Goal: Find specific page/section: Find specific page/section

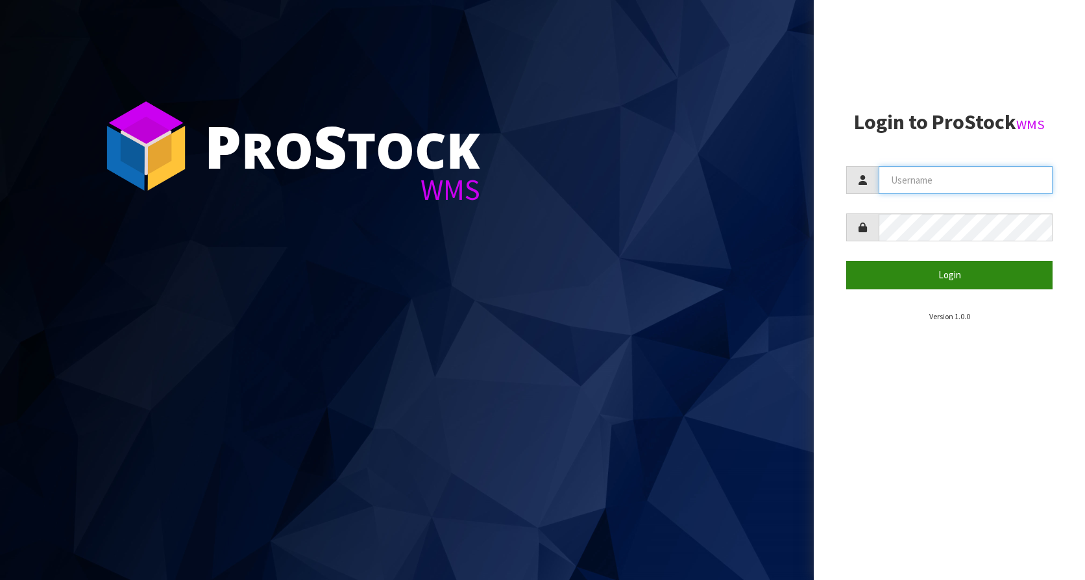
type input "KitchenAid"
click at [945, 269] on button "Login" at bounding box center [949, 275] width 206 height 28
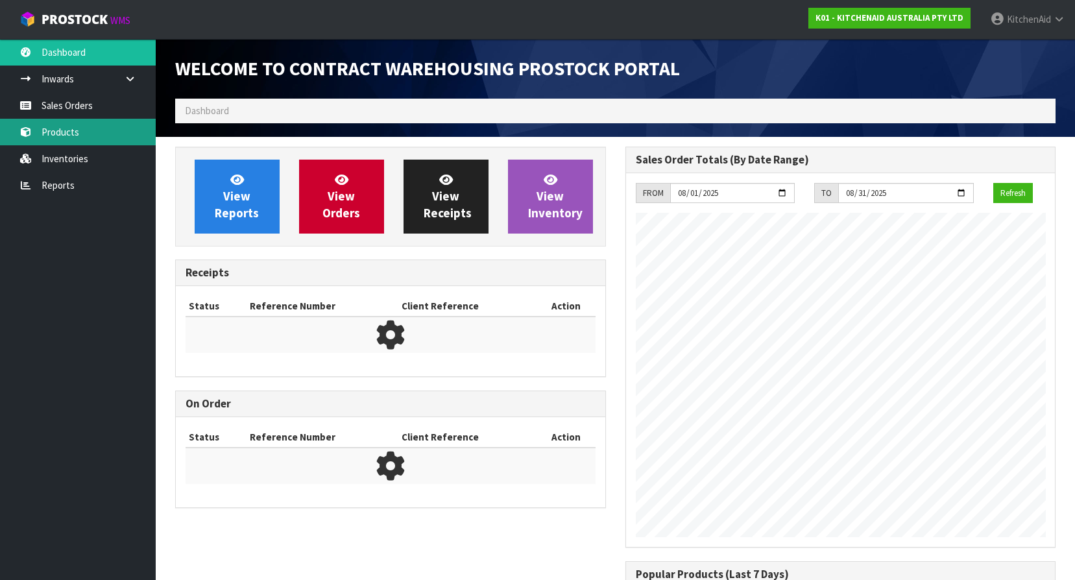
scroll to position [546, 450]
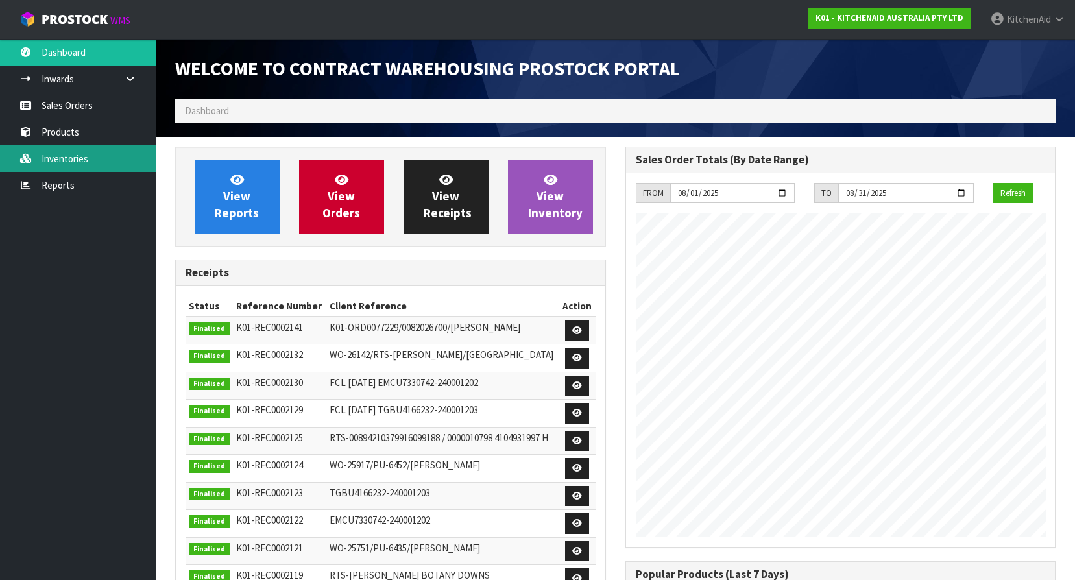
click at [92, 152] on link "Inventories" at bounding box center [78, 158] width 156 height 27
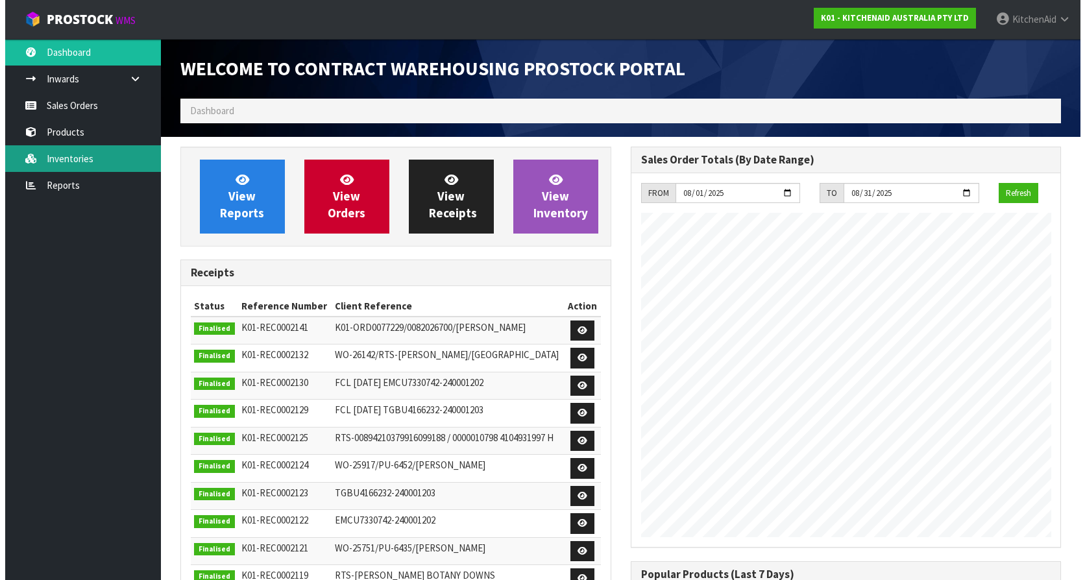
scroll to position [720, 450]
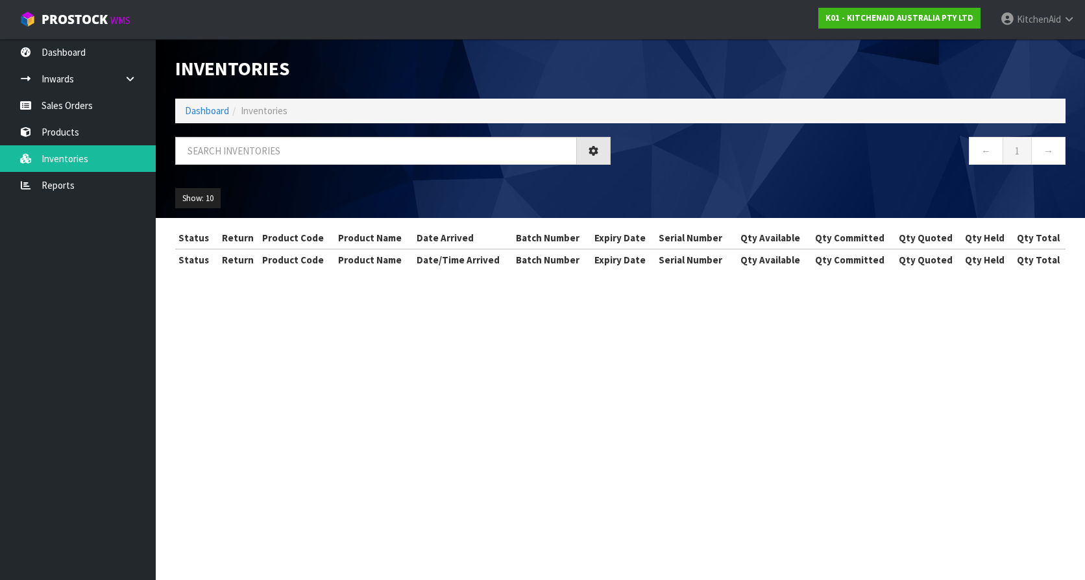
drag, startPoint x: 233, startPoint y: 124, endPoint x: 265, endPoint y: 119, distance: 32.8
click at [264, 119] on ol "Dashboard Inventories" at bounding box center [620, 111] width 890 height 24
click at [275, 153] on input "text" at bounding box center [376, 151] width 402 height 28
paste input "WXD3802193"
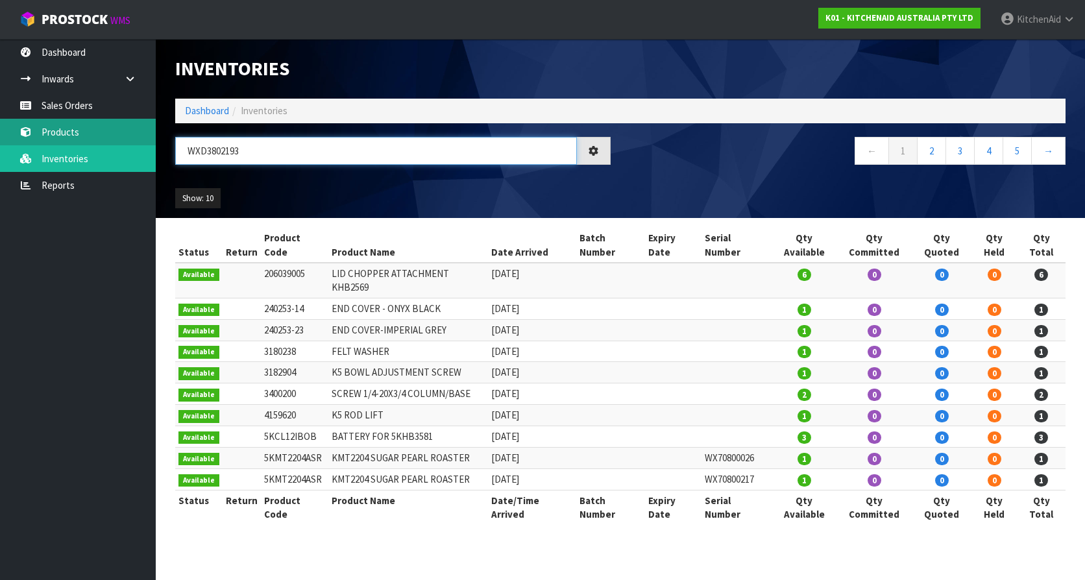
drag, startPoint x: 271, startPoint y: 155, endPoint x: 0, endPoint y: 136, distance: 271.9
click at [0, 136] on html "Toggle navigation ProStock WMS K01 - KITCHENAID AUSTRALIA PTY LTD [GEOGRAPHIC_D…" at bounding box center [542, 290] width 1085 height 580
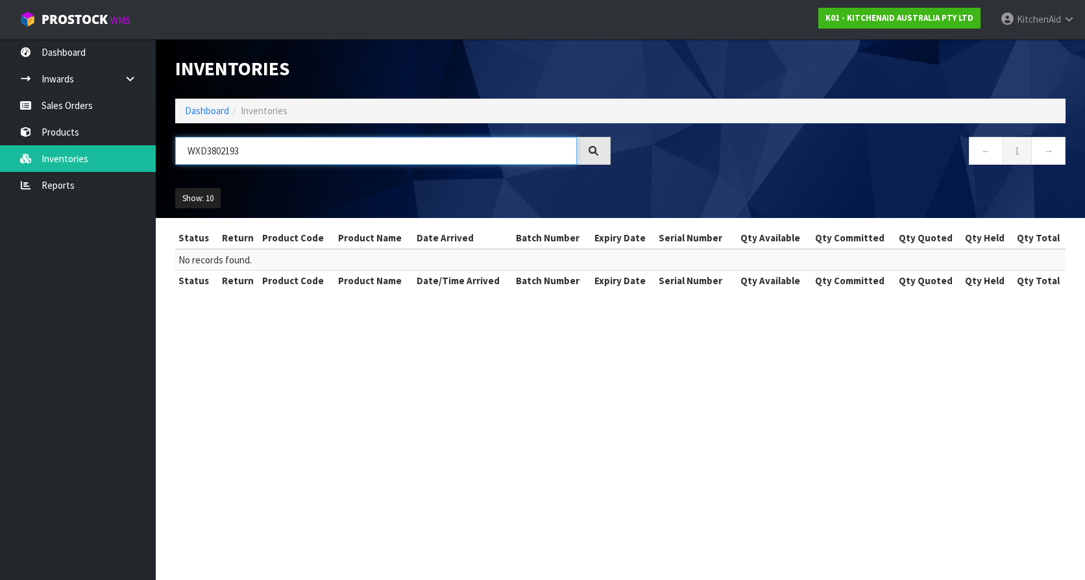
paste input "5KMT4109APL"
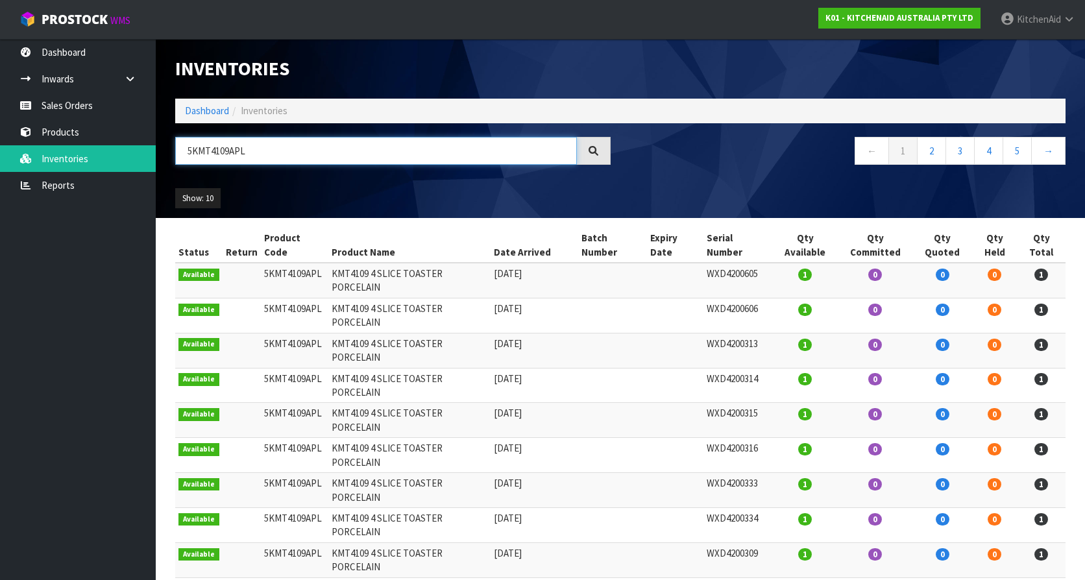
drag, startPoint x: 258, startPoint y: 151, endPoint x: 294, endPoint y: 158, distance: 37.0
click at [294, 158] on input "5KMT4109APL" at bounding box center [376, 151] width 402 height 28
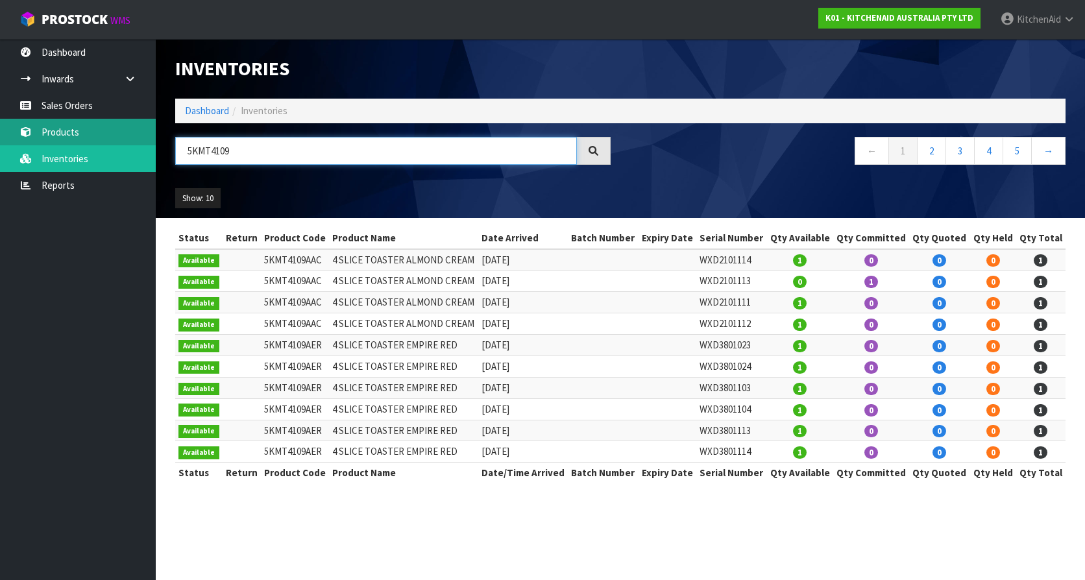
type input "5KMT4109"
click at [76, 139] on link "Products" at bounding box center [78, 132] width 156 height 27
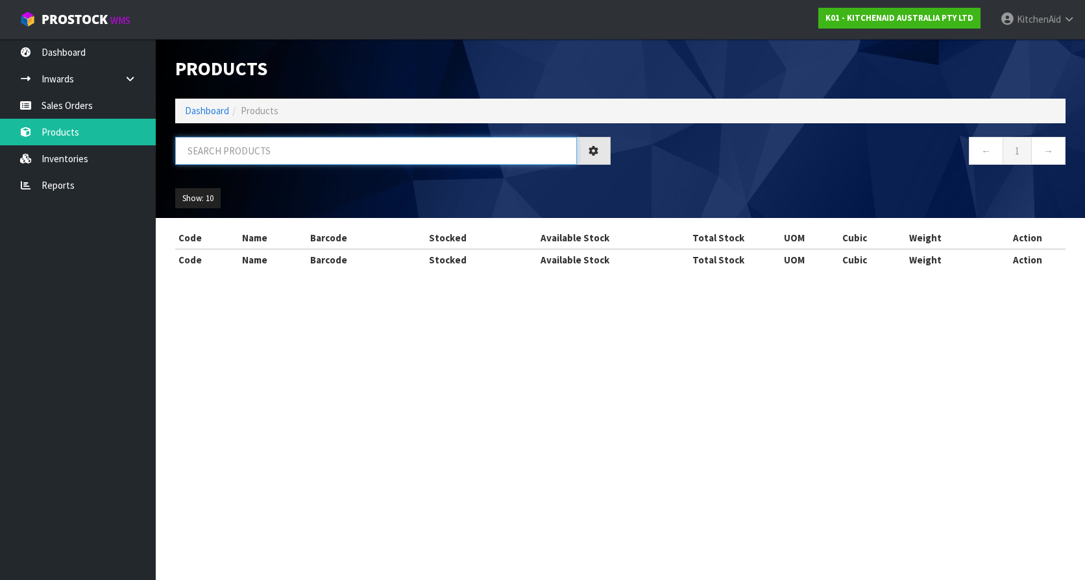
click at [241, 156] on input "text" at bounding box center [376, 151] width 402 height 28
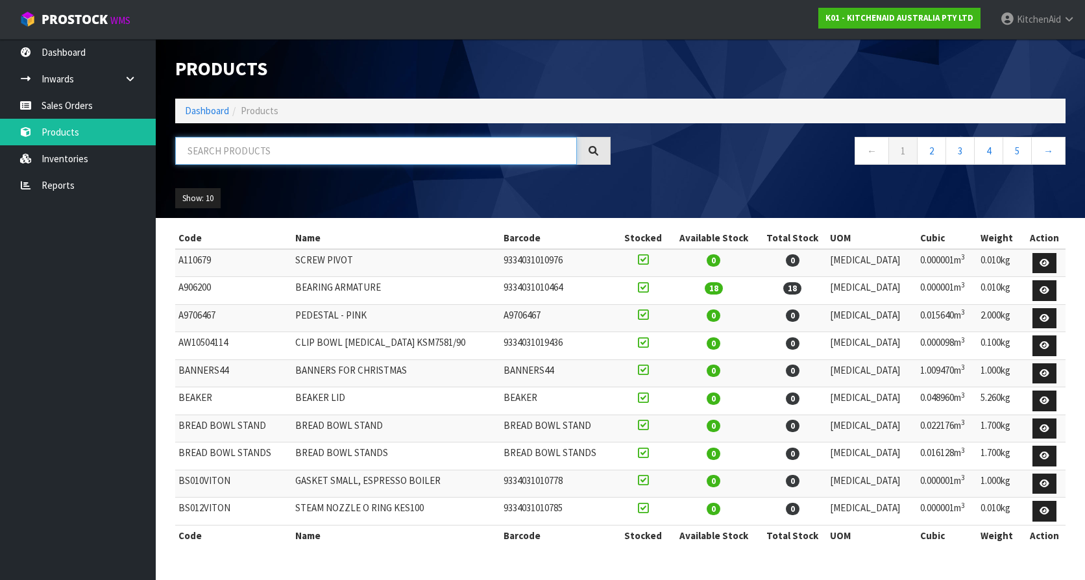
paste input "5KMT4109APL"
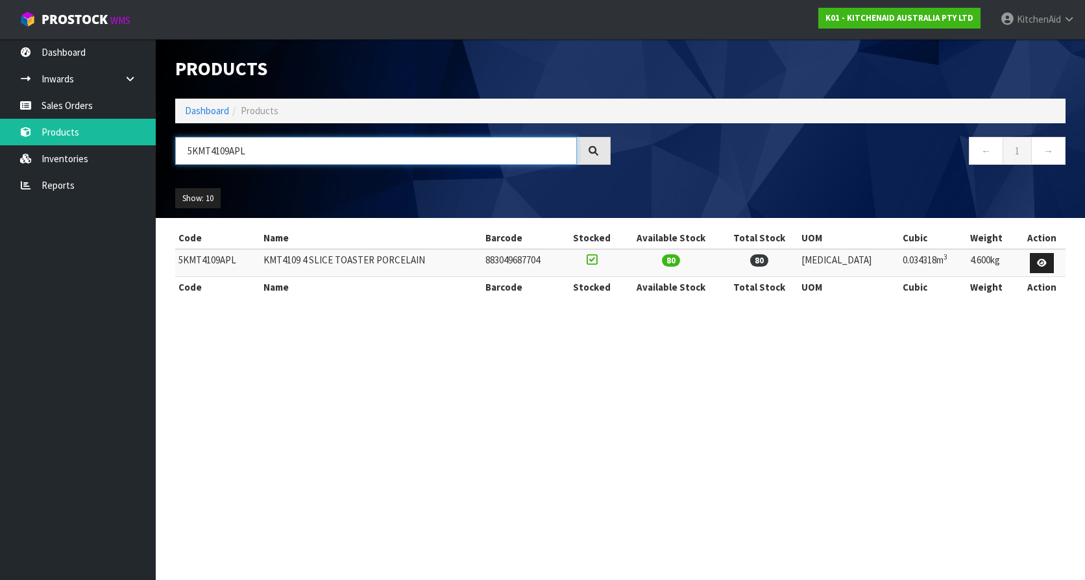
click at [276, 154] on input "5KMT4109APL" at bounding box center [376, 151] width 402 height 28
type input "5KMT4109APL"
click at [293, 154] on input "5KMT4109APL" at bounding box center [376, 151] width 402 height 28
click at [260, 154] on input "5KMT4109APL" at bounding box center [376, 151] width 402 height 28
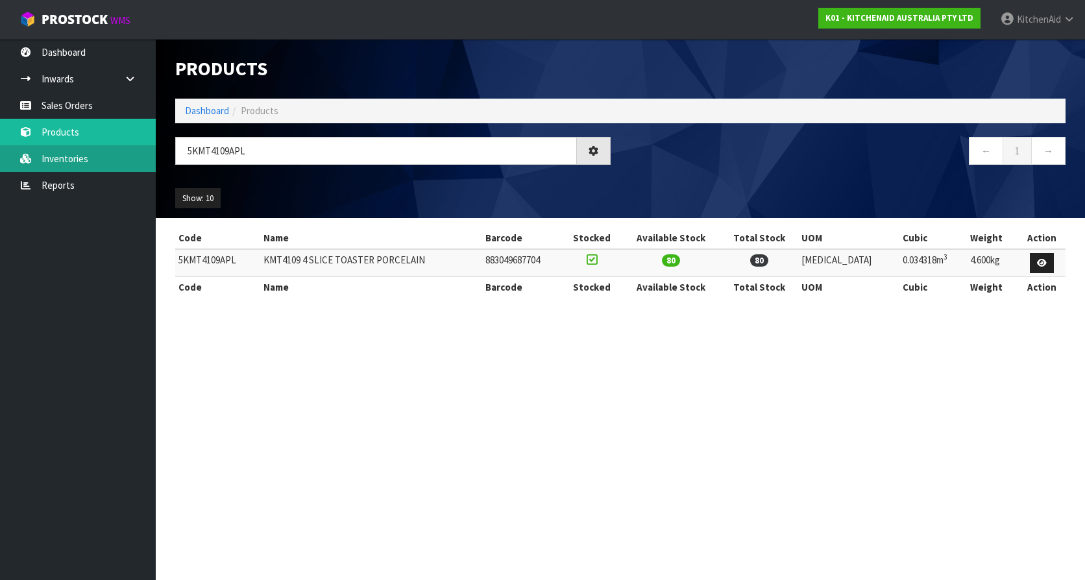
click at [62, 163] on link "Inventories" at bounding box center [78, 158] width 156 height 27
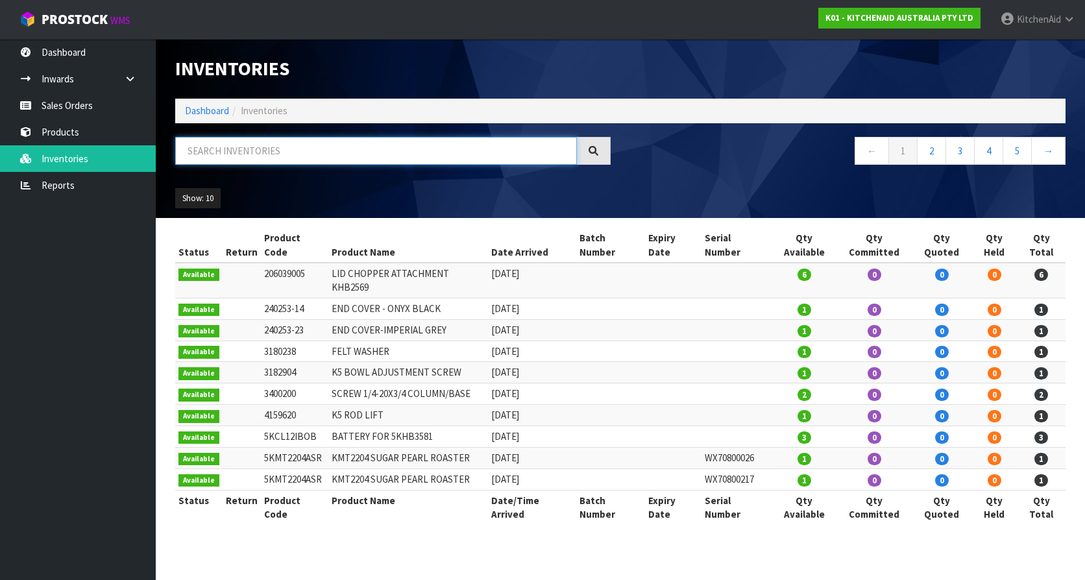
click at [491, 152] on input "text" at bounding box center [376, 151] width 402 height 28
paste input "5KMT4109APL"
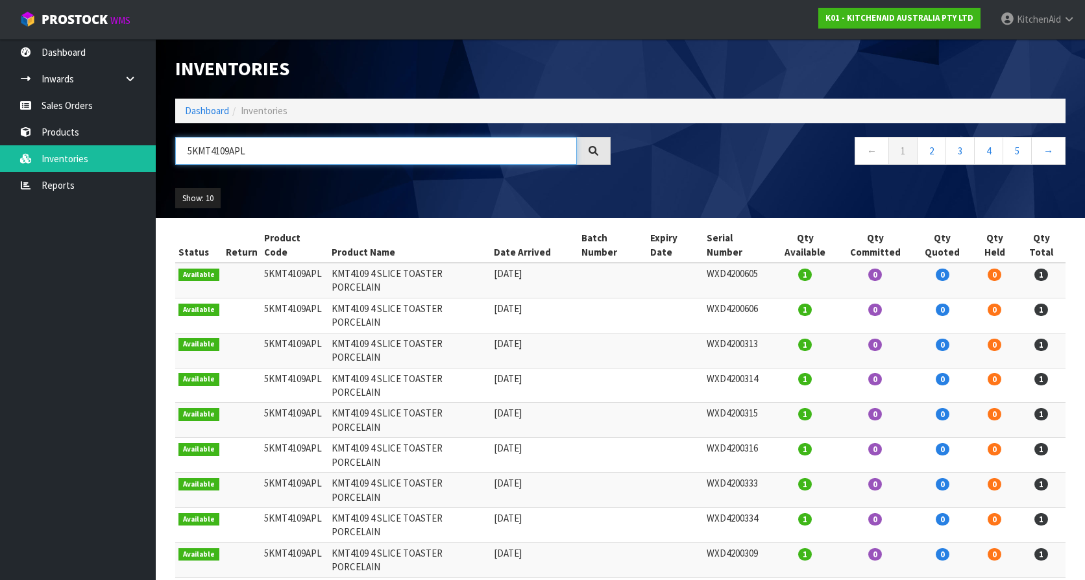
type input "5KMT4109APL"
drag, startPoint x: 253, startPoint y: 151, endPoint x: 69, endPoint y: 143, distance: 183.8
click at [70, 143] on body "Toggle navigation ProStock WMS K01 - KITCHENAID AUSTRALIA PTY LTD [GEOGRAPHIC_D…" at bounding box center [542, 290] width 1085 height 580
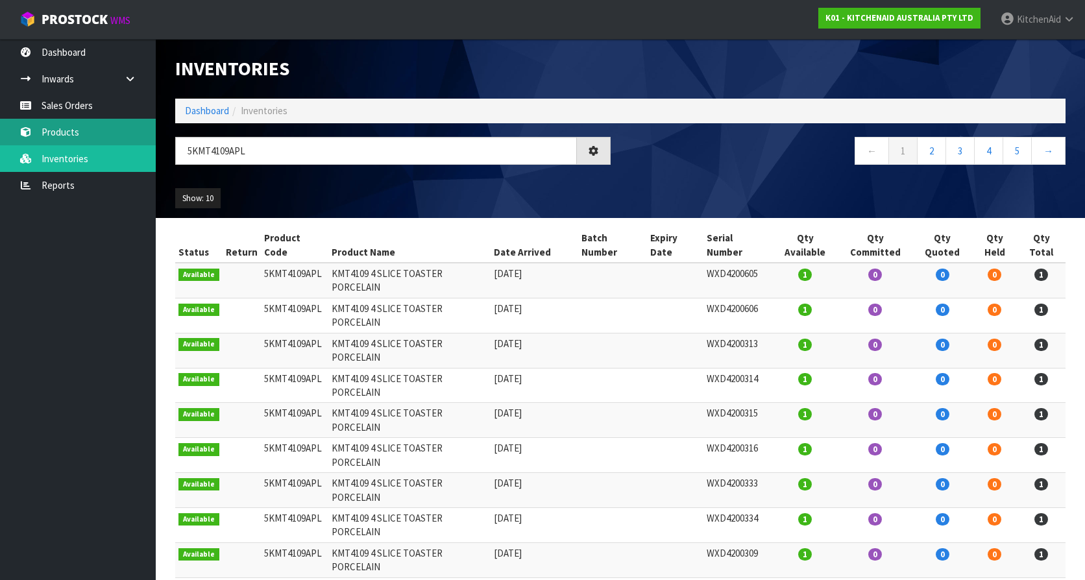
click at [56, 131] on link "Products" at bounding box center [78, 132] width 156 height 27
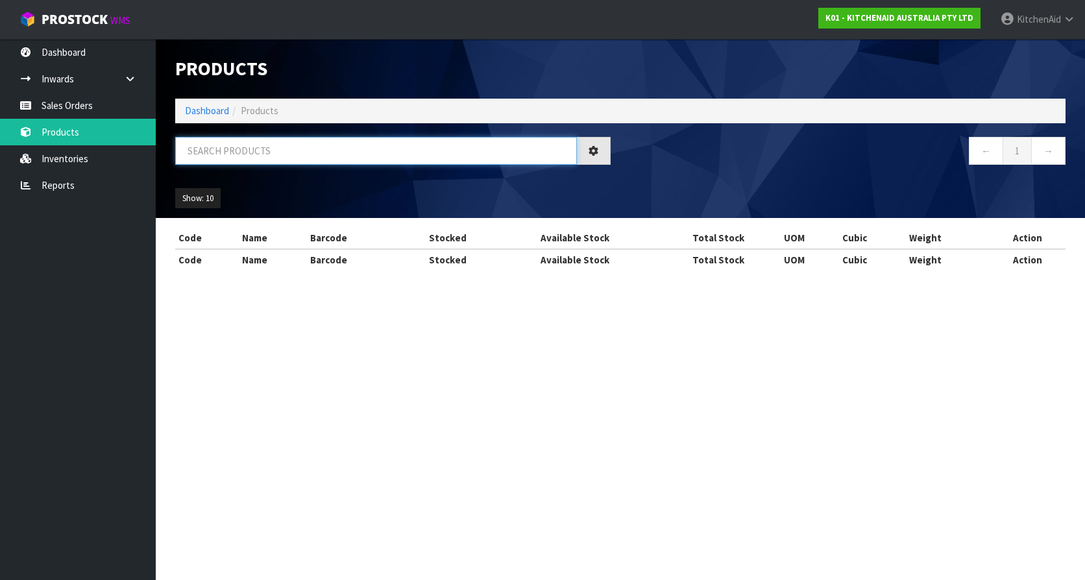
click at [260, 153] on input "text" at bounding box center [376, 151] width 402 height 28
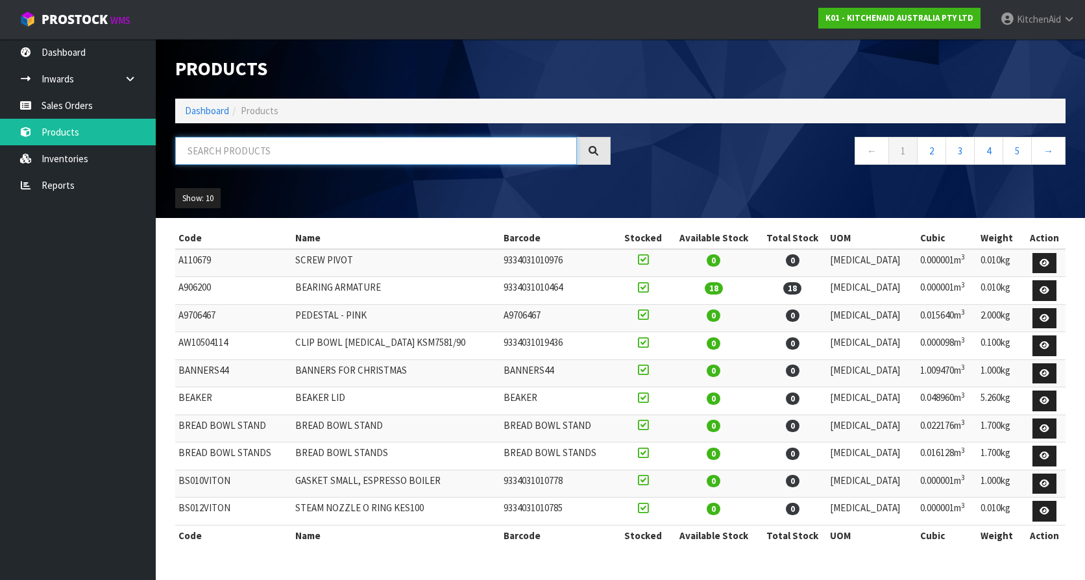
paste input "5KMT4109APL"
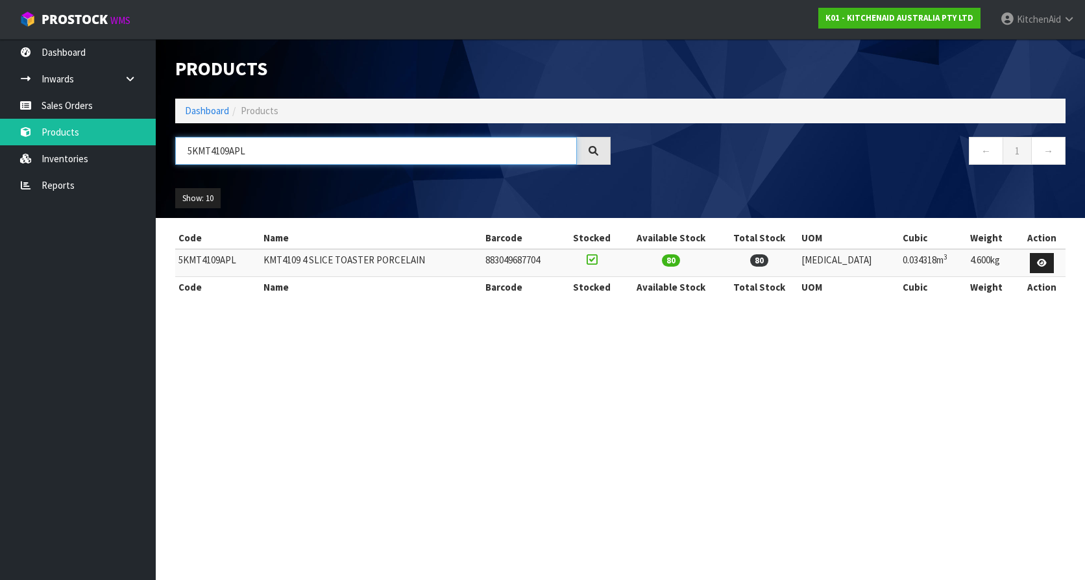
type input "5KMT4109APL"
drag, startPoint x: 260, startPoint y: 152, endPoint x: 83, endPoint y: 135, distance: 177.4
click at [95, 142] on body "Toggle navigation ProStock WMS K01 - KITCHENAID AUSTRALIA PTY LTD [GEOGRAPHIC_D…" at bounding box center [542, 290] width 1085 height 580
click at [249, 337] on section "Products Import Products Drop file here to import csv template Dashboard Produc…" at bounding box center [542, 290] width 1085 height 580
